Goal: Task Accomplishment & Management: Manage account settings

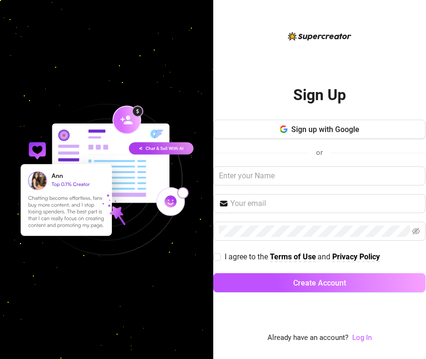
click at [307, 163] on div "Sign up with Google or I agree to the Terms of Use and Privacy Policy Create Ac…" at bounding box center [319, 210] width 212 height 181
click at [363, 341] on link "Log In" at bounding box center [362, 337] width 20 height 9
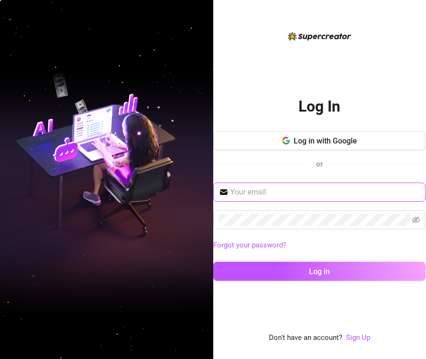
click at [289, 194] on input "text" at bounding box center [325, 191] width 190 height 11
paste input "[PERSON_NAME][EMAIL_ADDRESS][DOMAIN_NAME]"
type input "[PERSON_NAME][EMAIL_ADDRESS][DOMAIN_NAME]"
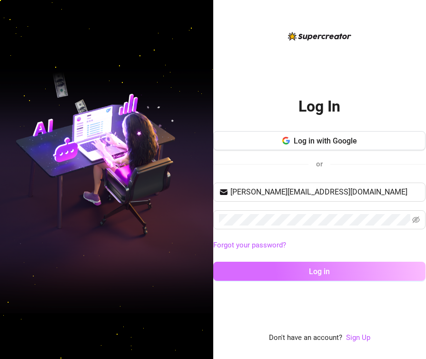
click at [323, 264] on button "Log in" at bounding box center [319, 270] width 212 height 19
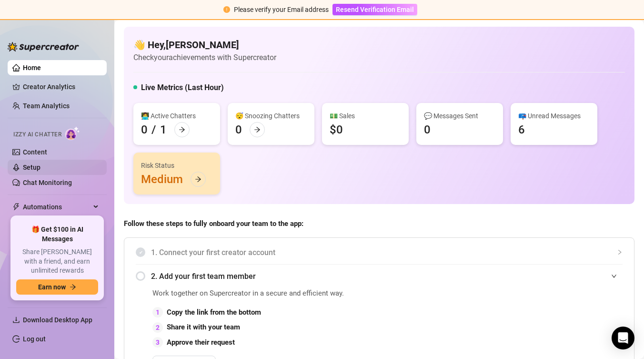
click at [40, 170] on link "Setup" at bounding box center [32, 167] width 18 height 8
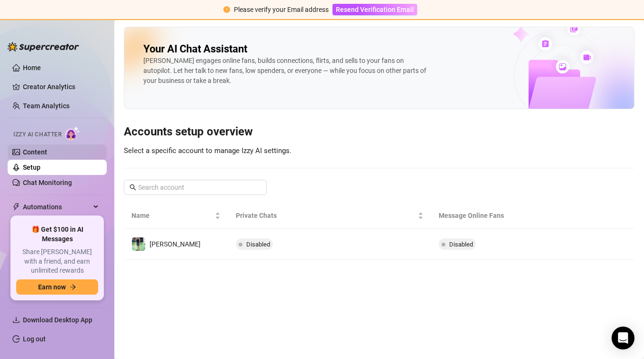
click at [47, 155] on link "Content" at bounding box center [35, 152] width 24 height 8
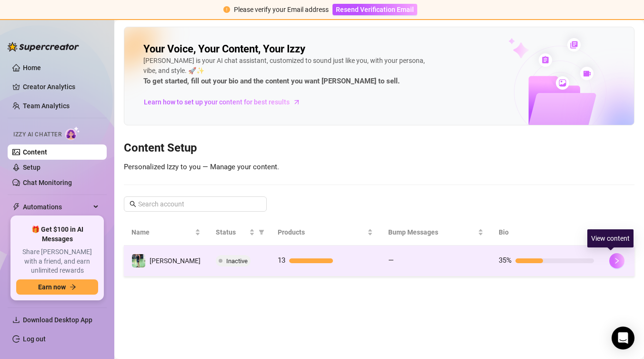
click at [426, 261] on icon "right" at bounding box center [616, 260] width 7 height 7
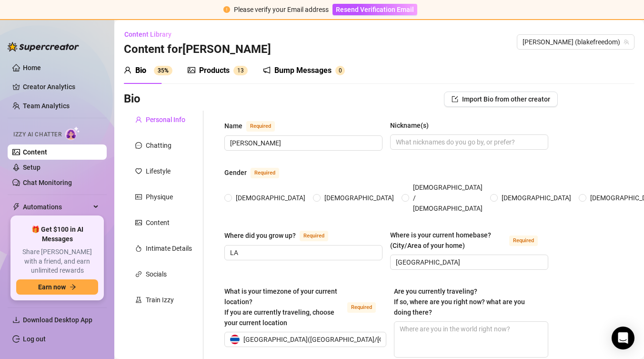
radio input "true"
type input "[DATE]"
click at [220, 76] on div "Products 1 3" at bounding box center [218, 70] width 60 height 27
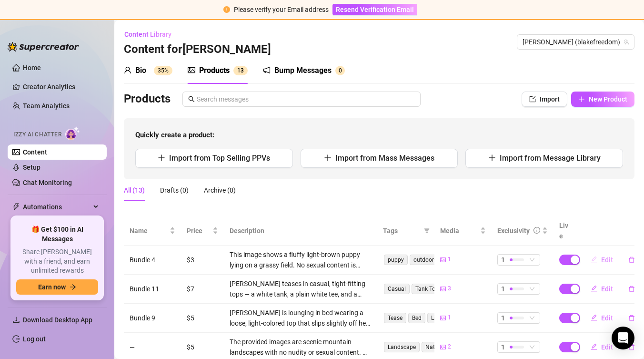
click at [426, 253] on button "Edit" at bounding box center [602, 259] width 38 height 15
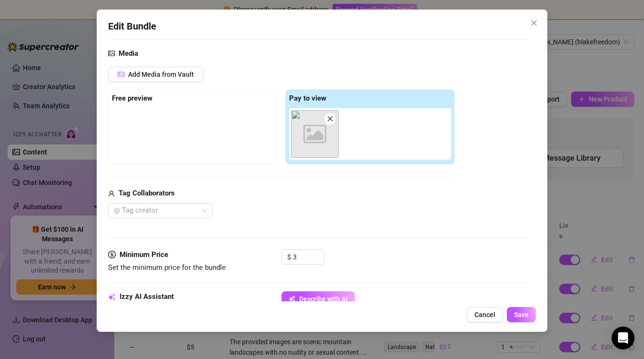
scroll to position [85, 0]
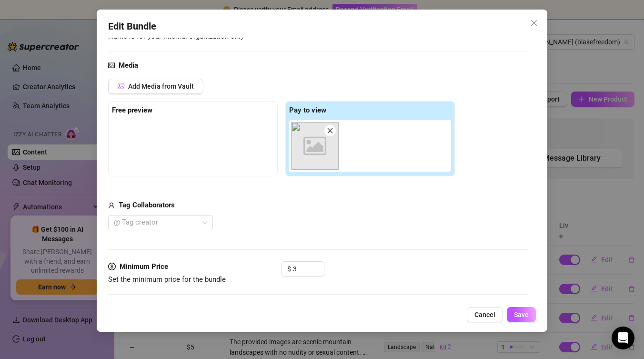
click at [323, 144] on icon "Image placeholder" at bounding box center [314, 145] width 23 height 23
click at [321, 147] on icon at bounding box center [314, 145] width 23 height 18
click at [157, 86] on span "Add Media from Vault" at bounding box center [161, 86] width 66 height 8
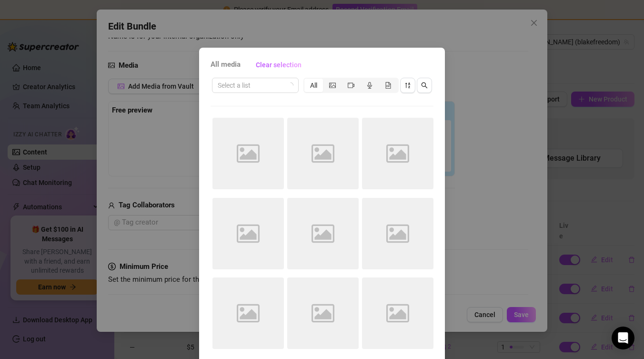
scroll to position [39, 0]
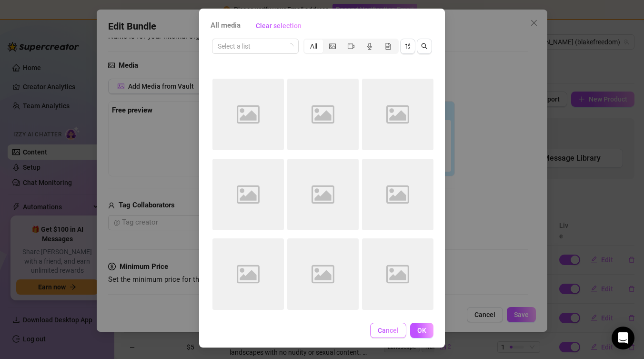
click at [394, 335] on button "Cancel" at bounding box center [388, 329] width 36 height 15
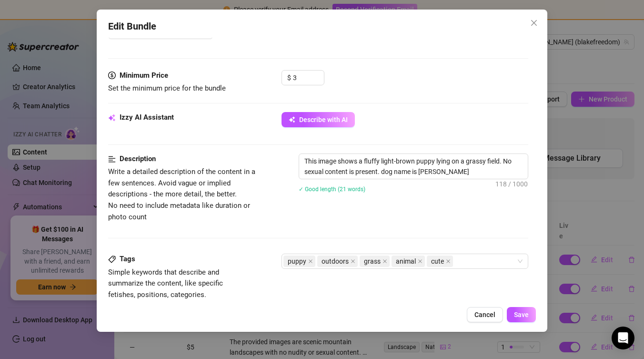
scroll to position [345, 0]
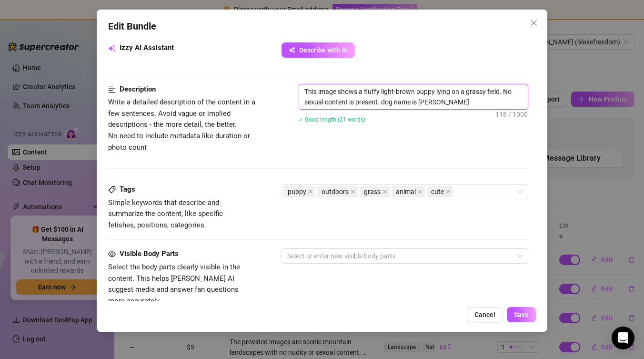
click at [392, 101] on textarea "This image shows a fluffy light-brown puppy lying on a grassy field. No sexual …" at bounding box center [413, 96] width 229 height 25
click at [426, 193] on span "cute" at bounding box center [440, 191] width 26 height 11
click at [426, 239] on div "Edit Bundle Account [PERSON_NAME] (@blakefreedom) Name Name is for your interna…" at bounding box center [322, 179] width 644 height 359
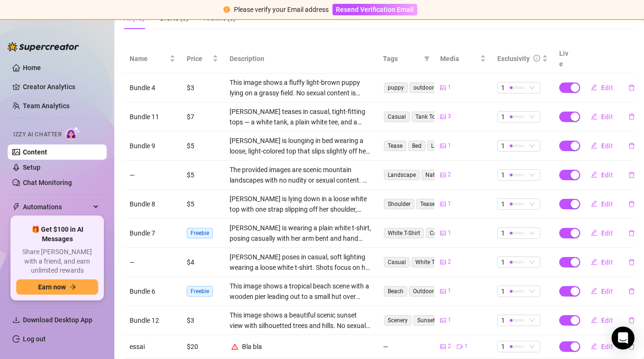
scroll to position [216, 0]
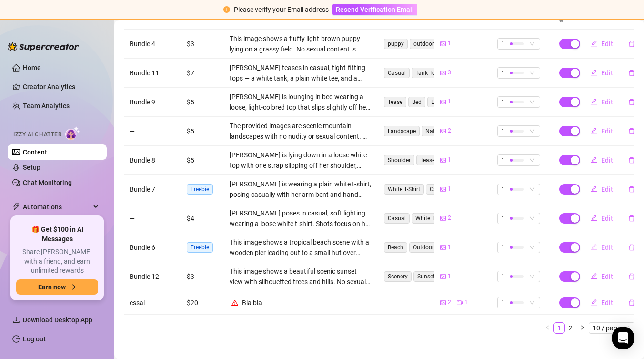
click at [426, 243] on span "Edit" at bounding box center [607, 247] width 12 height 8
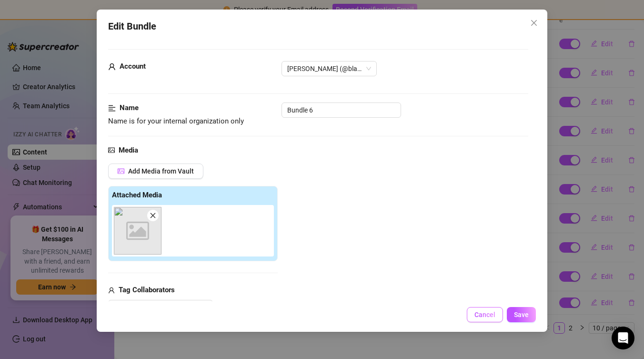
click at [426, 312] on span "Cancel" at bounding box center [484, 314] width 21 height 8
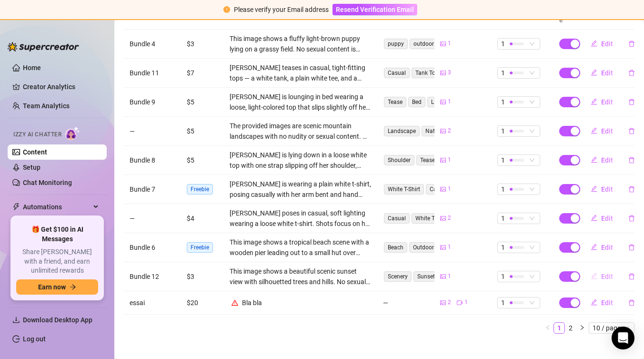
click at [426, 272] on span "Edit" at bounding box center [607, 276] width 12 height 8
type textarea "Type your message here..."
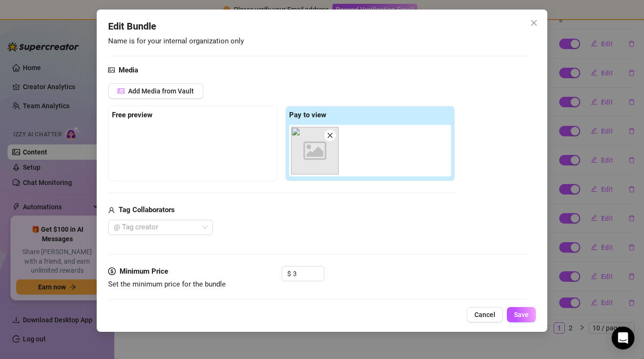
scroll to position [88, 0]
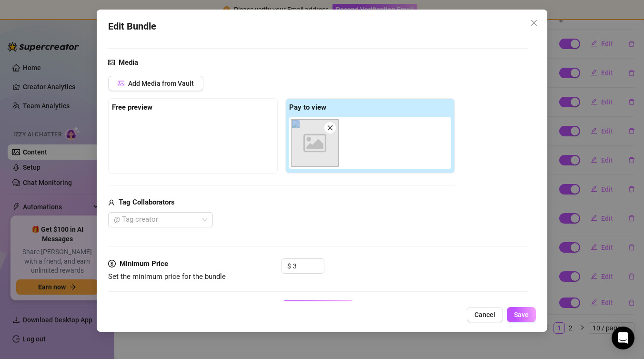
drag, startPoint x: 349, startPoint y: 123, endPoint x: 291, endPoint y: 126, distance: 58.6
click at [292, 125] on div "Image placeholder" at bounding box center [372, 142] width 166 height 51
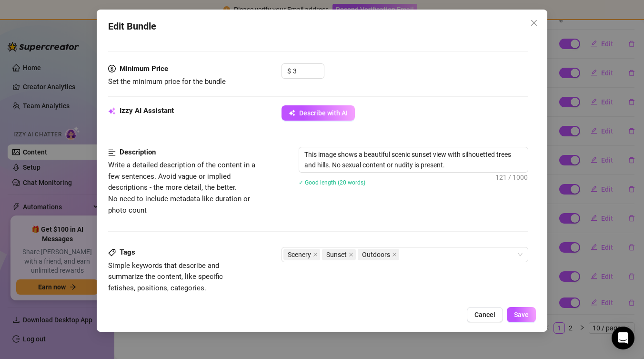
scroll to position [299, 0]
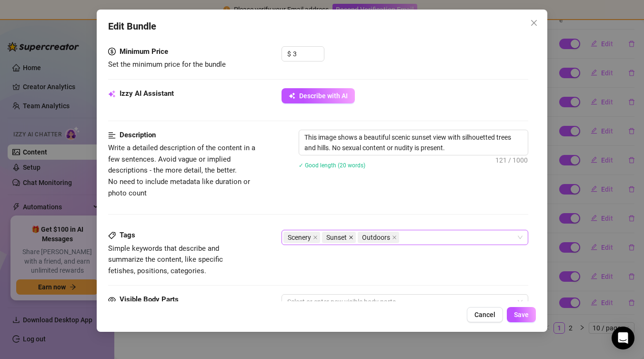
click at [350, 238] on icon "close" at bounding box center [351, 237] width 5 height 5
click at [314, 237] on icon "close" at bounding box center [315, 237] width 5 height 5
click at [321, 238] on icon "close" at bounding box center [320, 237] width 5 height 5
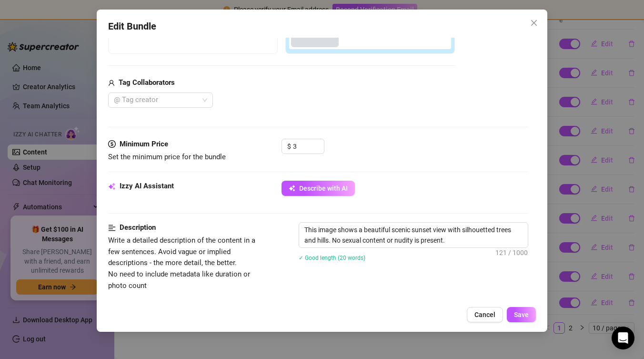
scroll to position [110, 0]
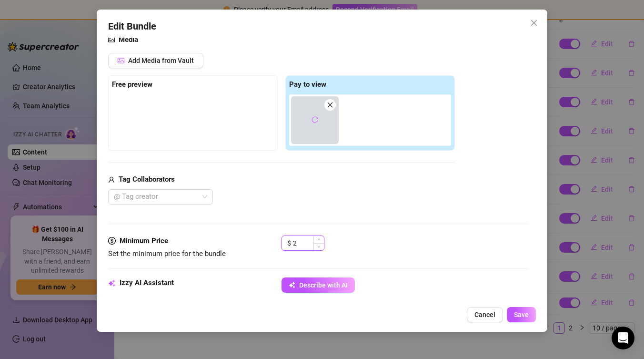
click at [313, 243] on span "Decrease Value" at bounding box center [318, 246] width 10 height 7
click at [322, 247] on span "Decrease Value" at bounding box center [318, 245] width 10 height 9
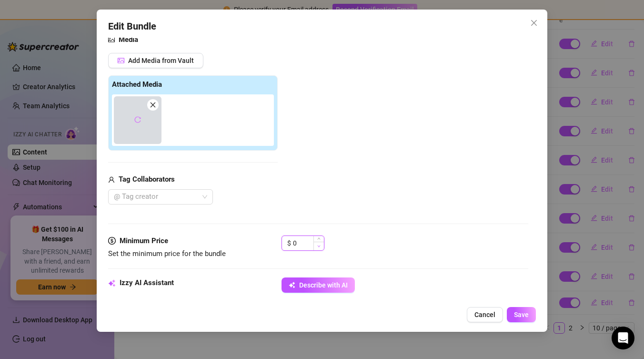
click at [322, 247] on span "Decrease Value" at bounding box center [318, 245] width 10 height 9
click at [319, 238] on icon "up" at bounding box center [318, 239] width 3 height 3
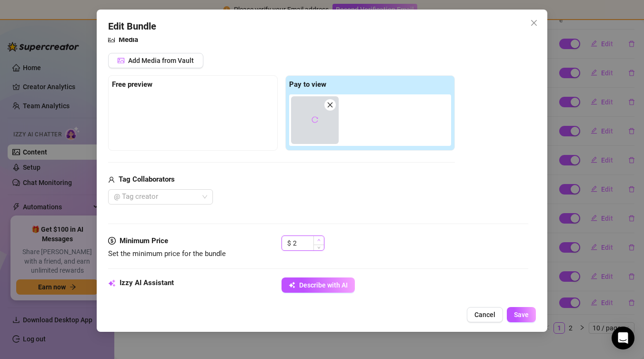
click at [320, 239] on span "Increase Value" at bounding box center [318, 240] width 10 height 9
click at [321, 247] on span "Decrease Value" at bounding box center [318, 245] width 10 height 9
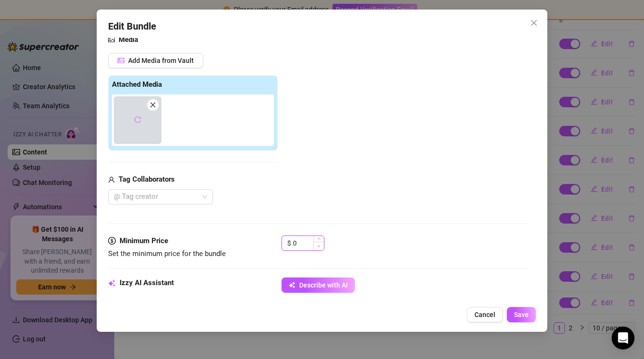
click at [321, 247] on span "Decrease Value" at bounding box center [318, 245] width 10 height 9
click at [319, 238] on icon "up" at bounding box center [318, 239] width 3 height 3
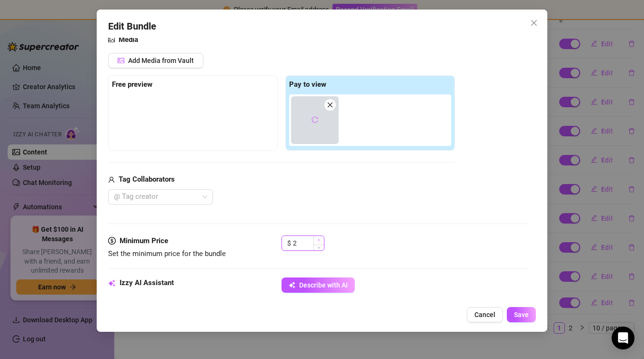
click at [319, 238] on icon "up" at bounding box center [318, 239] width 3 height 3
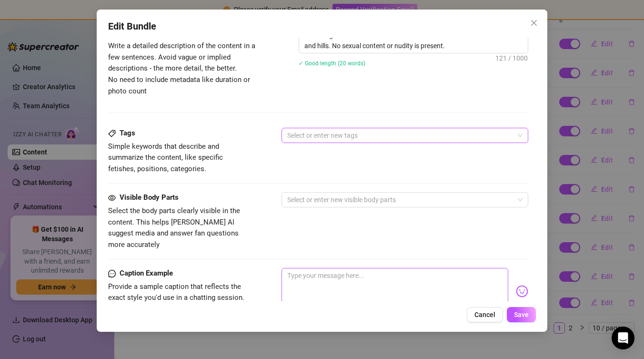
scroll to position [550, 0]
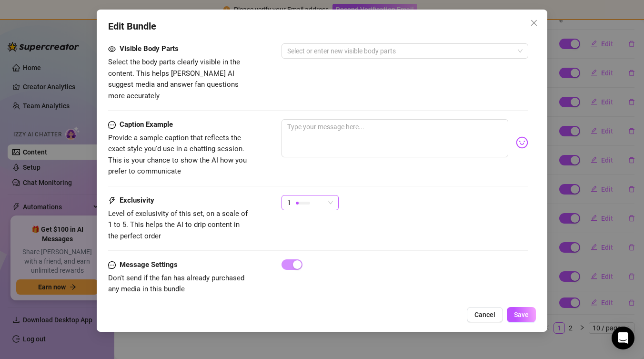
click at [334, 195] on div "1" at bounding box center [309, 202] width 57 height 15
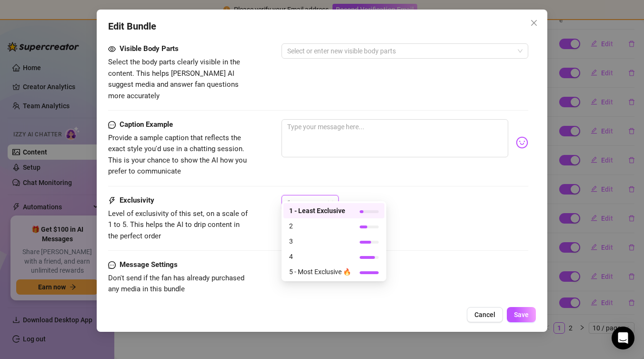
click at [357, 195] on div "1" at bounding box center [404, 207] width 247 height 24
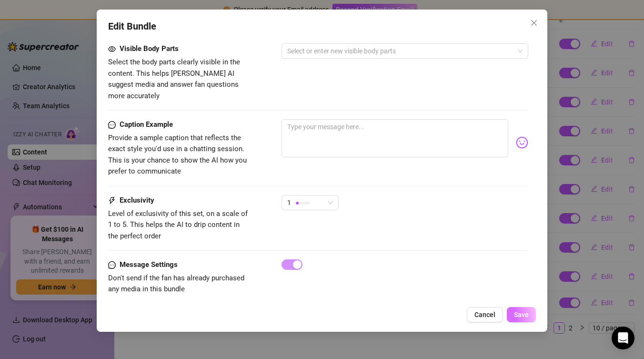
click at [426, 310] on span "Save" at bounding box center [521, 314] width 15 height 8
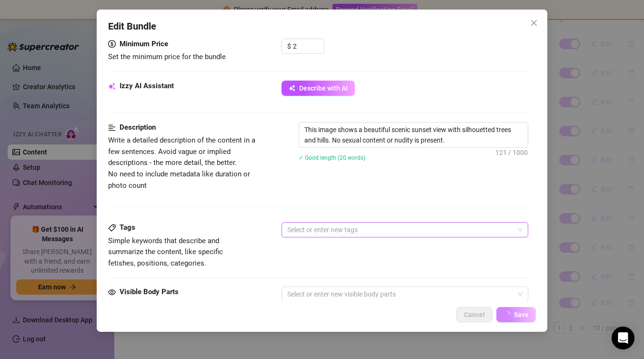
scroll to position [288, 0]
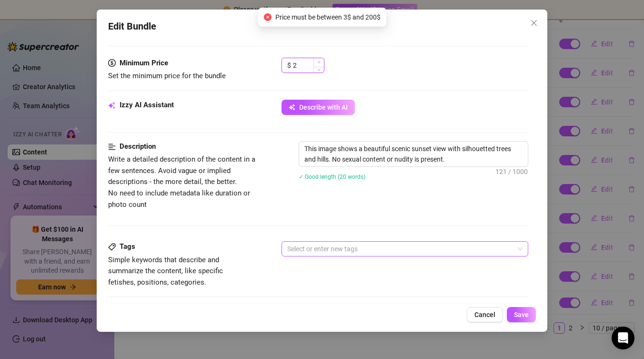
type input "3"
click at [319, 62] on icon "up" at bounding box center [318, 61] width 3 height 3
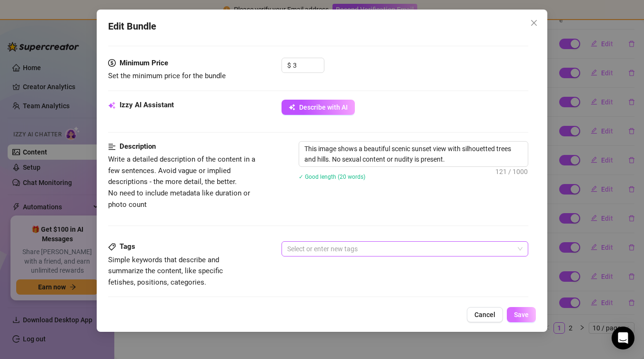
click at [426, 317] on span "Save" at bounding box center [521, 314] width 15 height 8
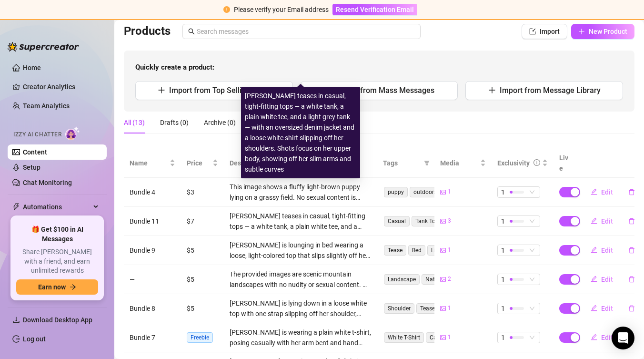
scroll to position [0, 0]
